Goal: Information Seeking & Learning: Learn about a topic

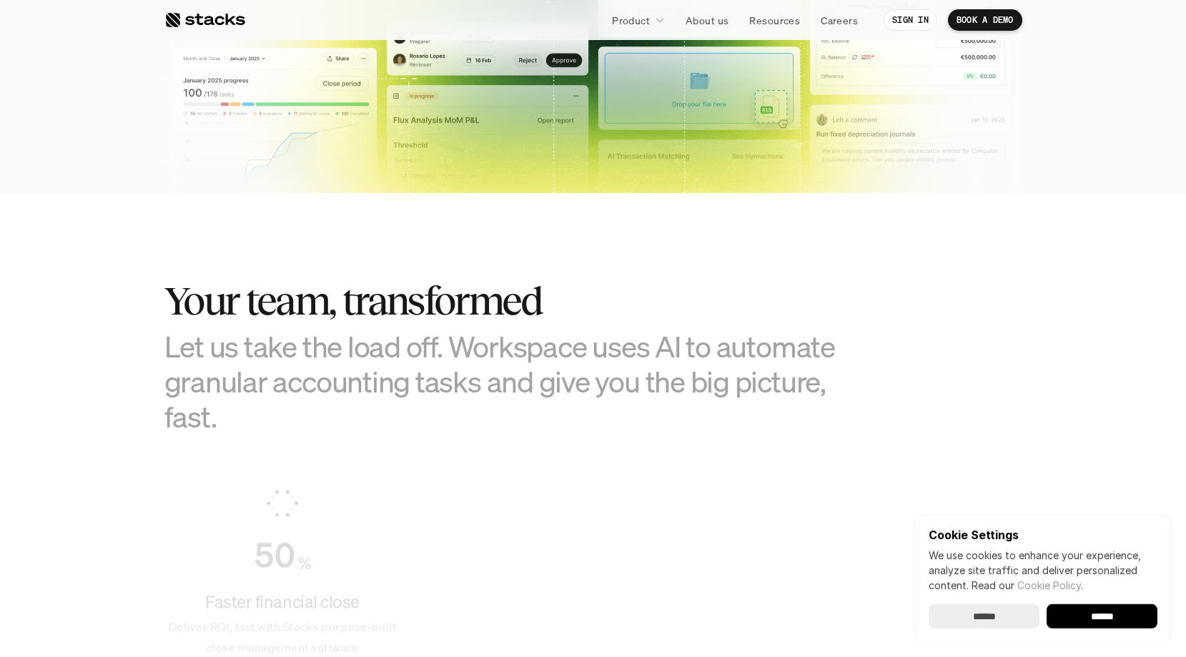
scroll to position [974, 0]
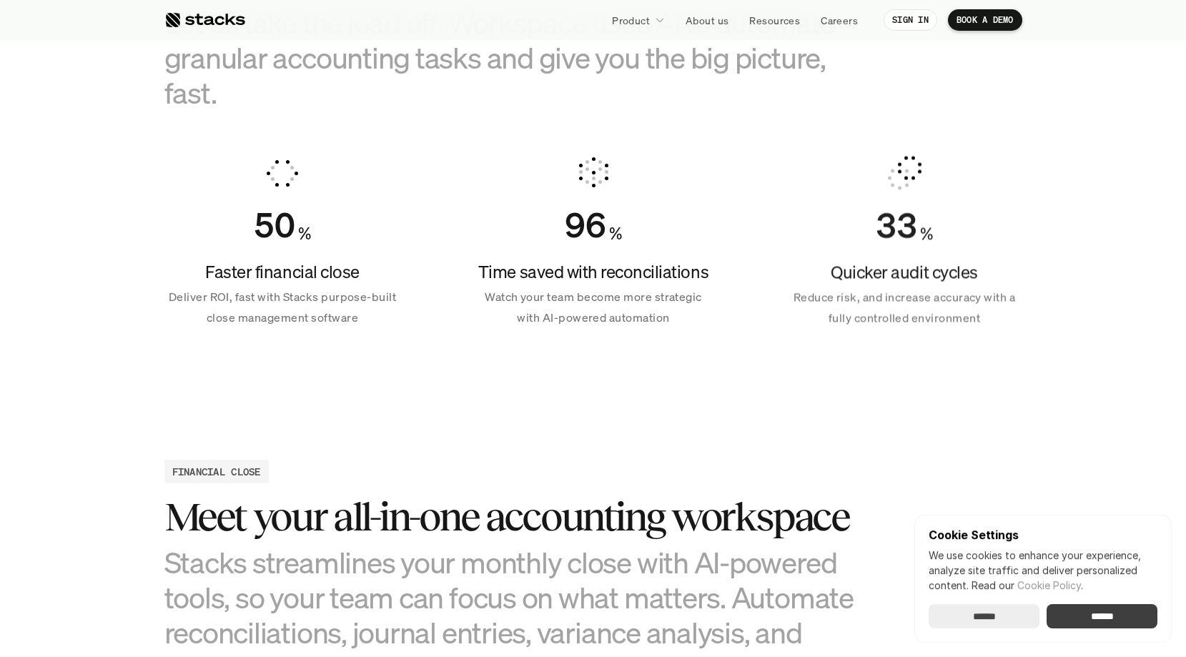
click at [1123, 608] on input "******" at bounding box center [1102, 616] width 111 height 24
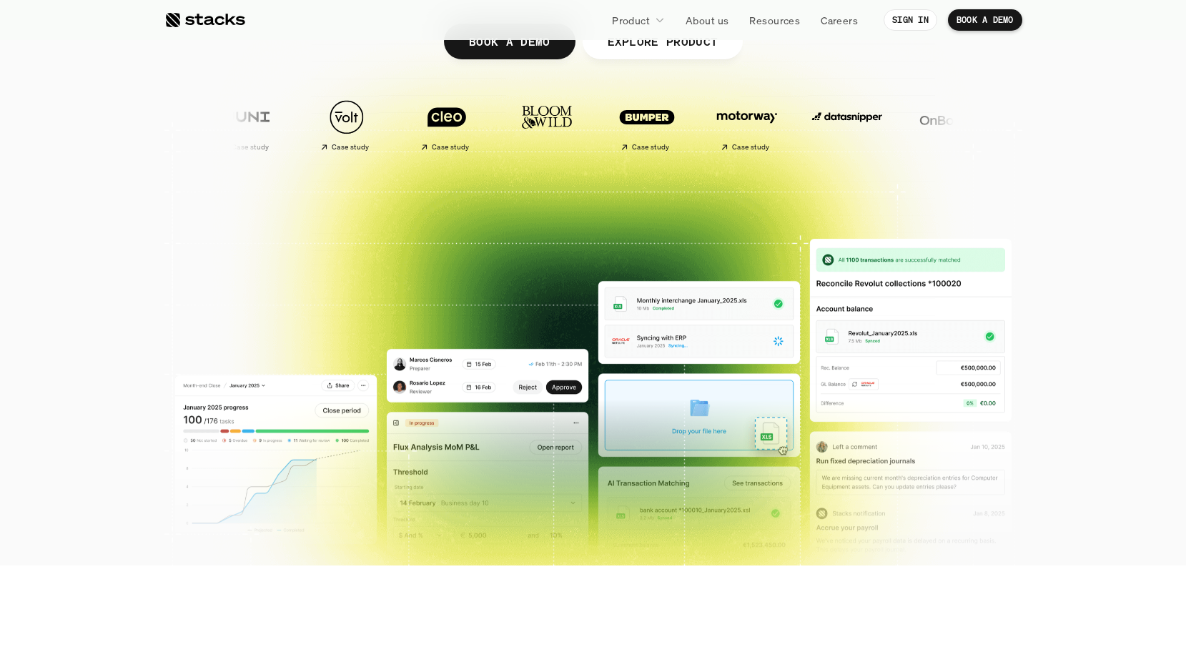
scroll to position [0, 0]
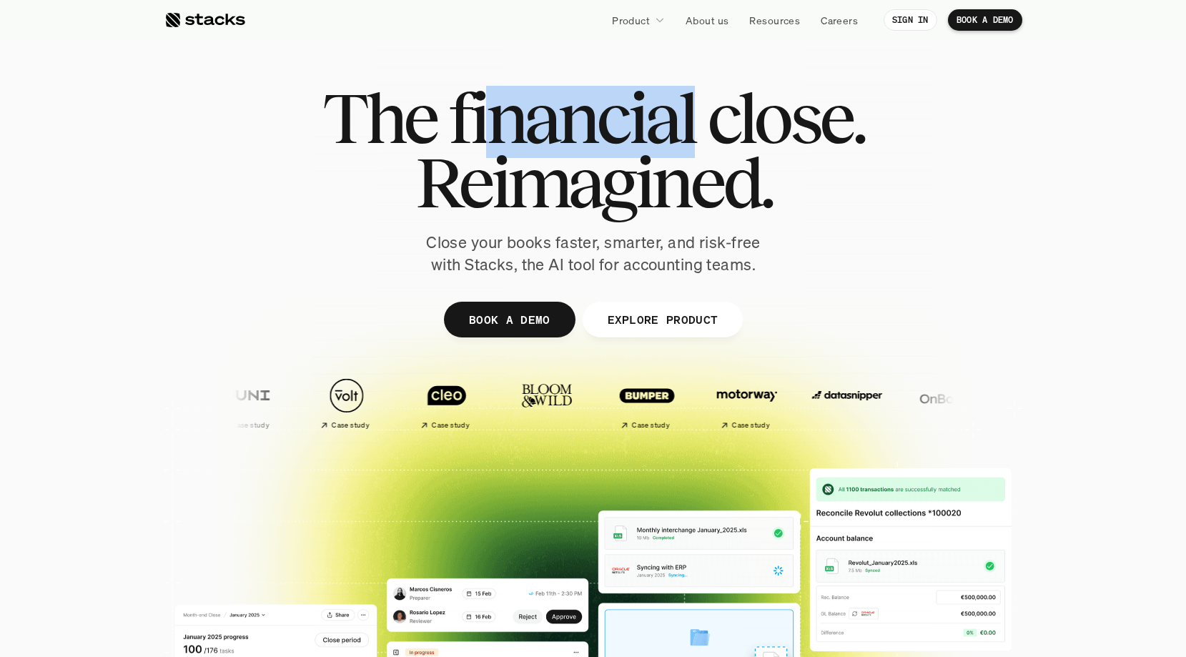
drag, startPoint x: 691, startPoint y: 124, endPoint x: 475, endPoint y: 124, distance: 216.6
click at [475, 124] on h1 "The financial close." at bounding box center [593, 118] width 542 height 64
click at [475, 124] on span "financial" at bounding box center [571, 118] width 247 height 64
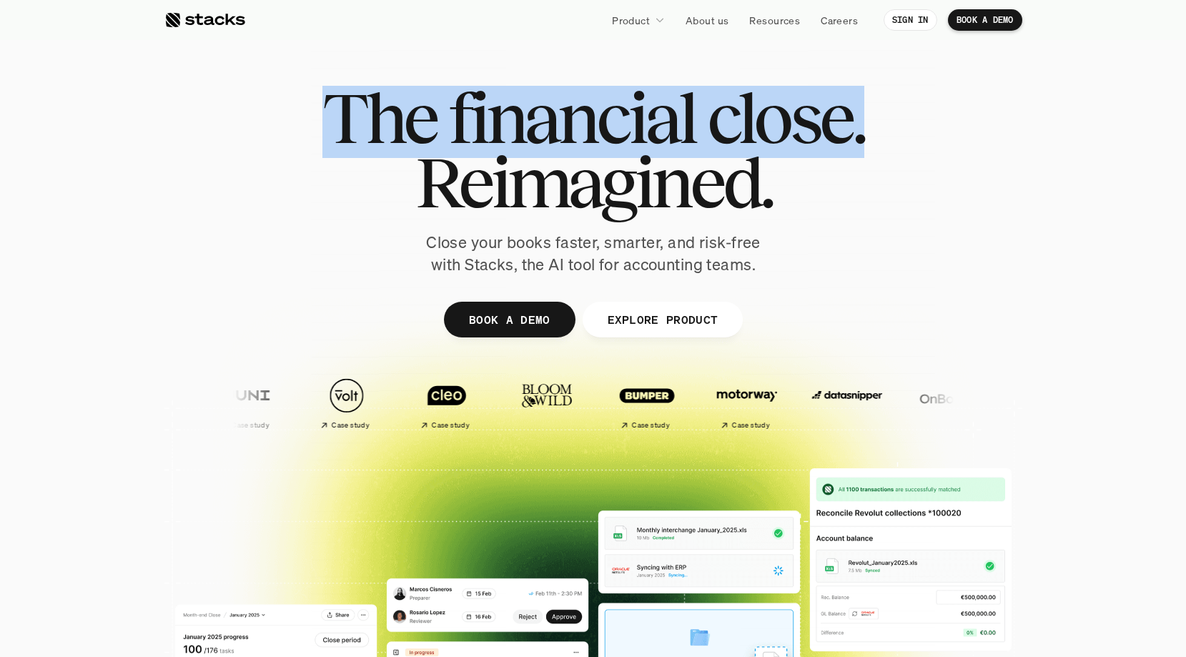
drag, startPoint x: 334, startPoint y: 119, endPoint x: 867, endPoint y: 117, distance: 532.6
click at [867, 117] on div "The financial close. Reimagined. Close your books faster, smarter, and risk-fre…" at bounding box center [593, 181] width 801 height 190
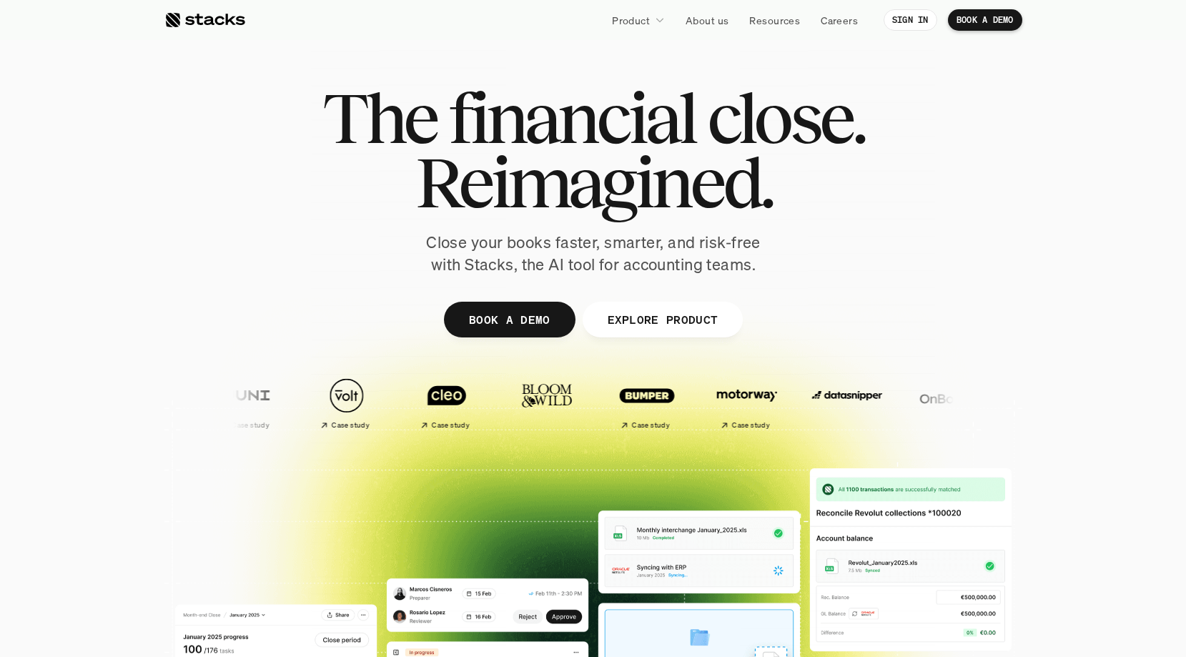
click at [867, 117] on div "The financial close. Reimagined. Close your books faster, smarter, and risk-fre…" at bounding box center [593, 181] width 801 height 190
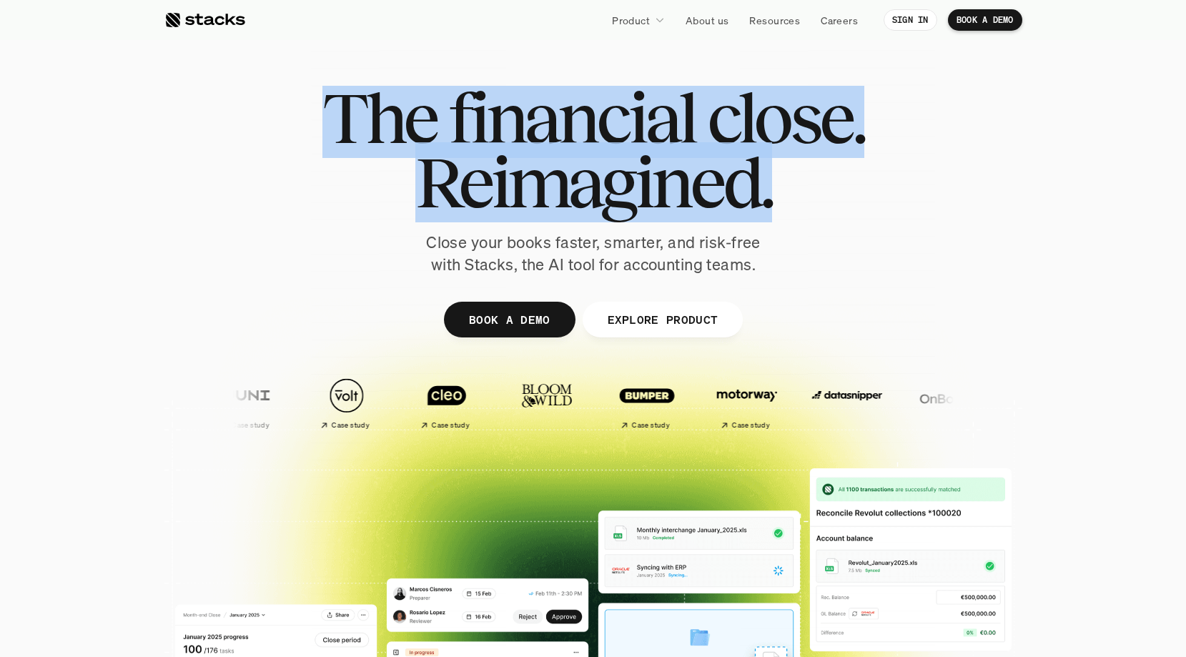
drag, startPoint x: 329, startPoint y: 115, endPoint x: 807, endPoint y: 175, distance: 482.1
click at [807, 175] on div "The financial close. Reimagined." at bounding box center [593, 150] width 542 height 129
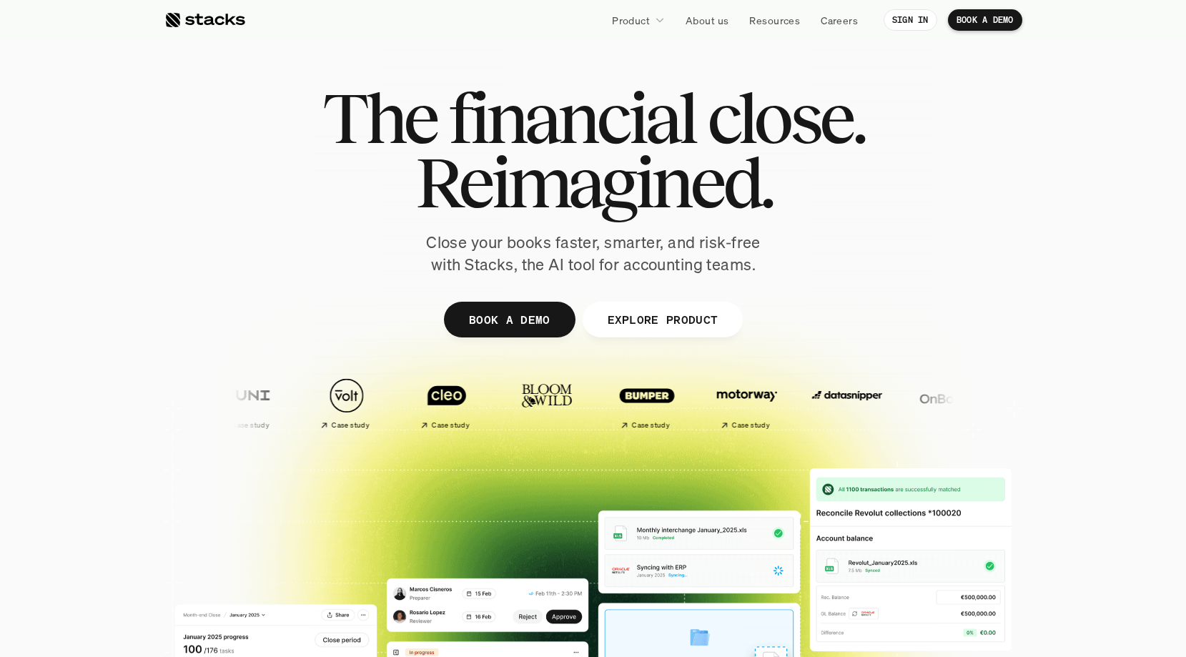
click at [807, 175] on h1 "Reimagined." at bounding box center [593, 182] width 542 height 64
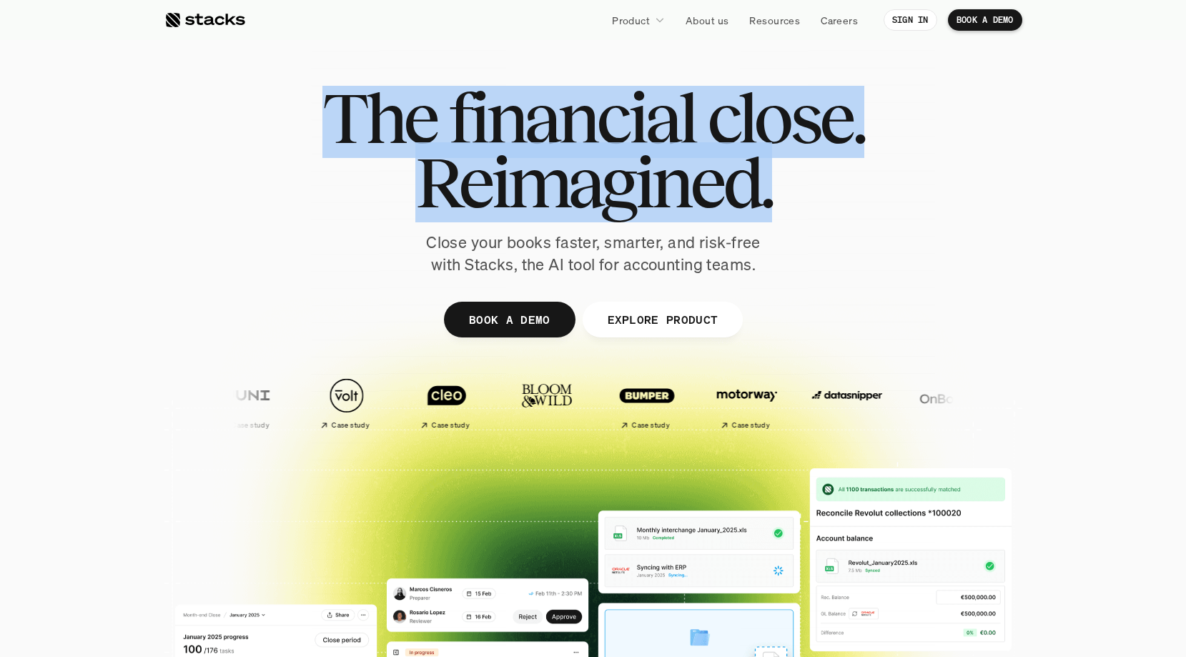
drag, startPoint x: 770, startPoint y: 184, endPoint x: 341, endPoint y: 119, distance: 433.8
click at [341, 119] on div "The financial close. Reimagined." at bounding box center [593, 150] width 542 height 129
click at [341, 119] on span "The" at bounding box center [379, 118] width 114 height 64
drag, startPoint x: 331, startPoint y: 107, endPoint x: 778, endPoint y: 197, distance: 455.8
click at [778, 197] on div "The financial close. Reimagined." at bounding box center [593, 150] width 542 height 129
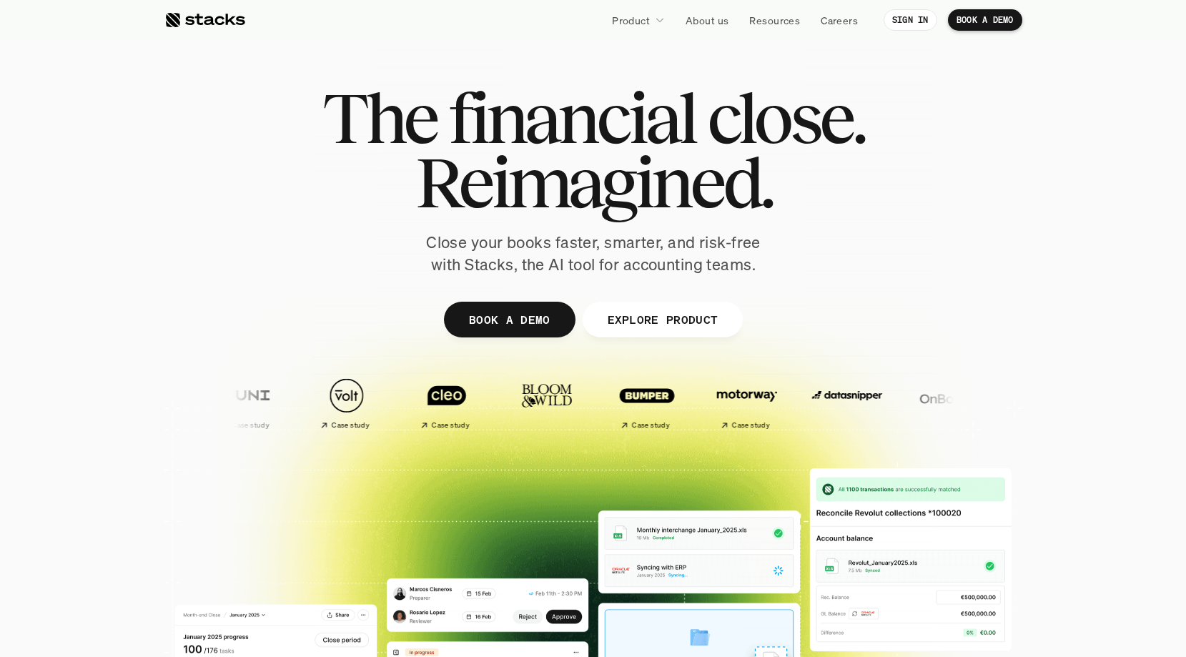
click at [778, 197] on h1 "Reimagined." at bounding box center [593, 182] width 542 height 64
drag, startPoint x: 762, startPoint y: 192, endPoint x: 775, endPoint y: 192, distance: 12.9
click at [774, 192] on h1 "Reimagined." at bounding box center [593, 182] width 542 height 64
click at [777, 192] on h1 "Reimagined." at bounding box center [593, 182] width 542 height 64
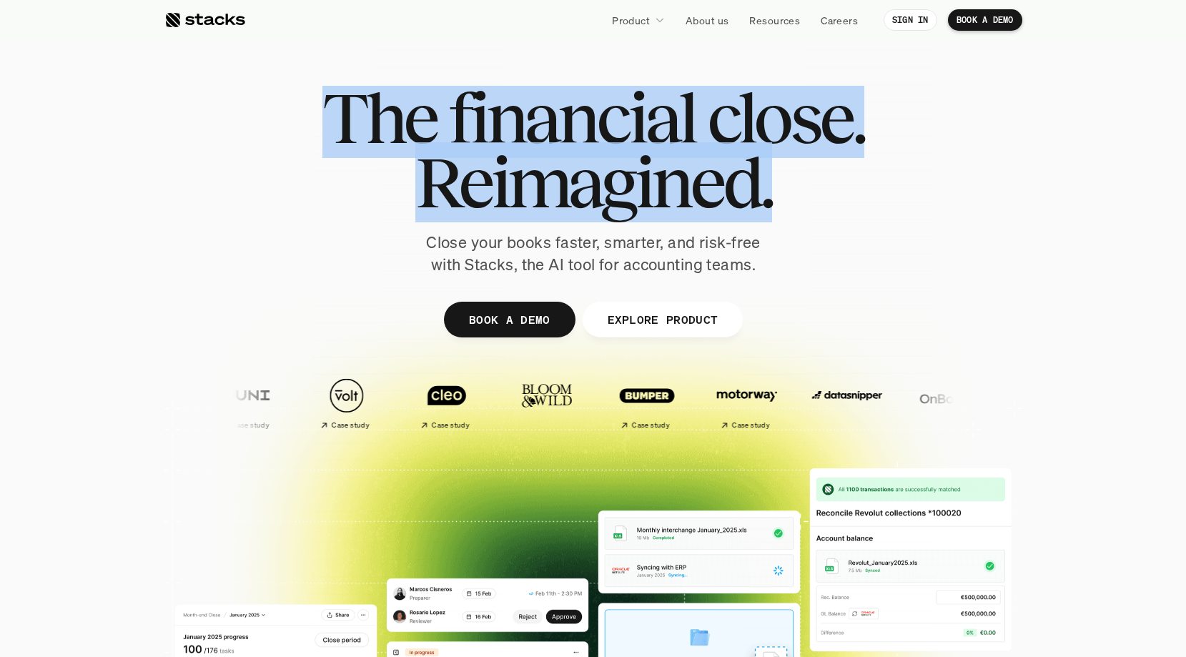
drag, startPoint x: 771, startPoint y: 200, endPoint x: 342, endPoint y: 121, distance: 437.0
click at [342, 121] on div "The financial close. Reimagined." at bounding box center [593, 150] width 542 height 129
click at [342, 121] on span "The" at bounding box center [379, 118] width 114 height 64
